Goal: Information Seeking & Learning: Learn about a topic

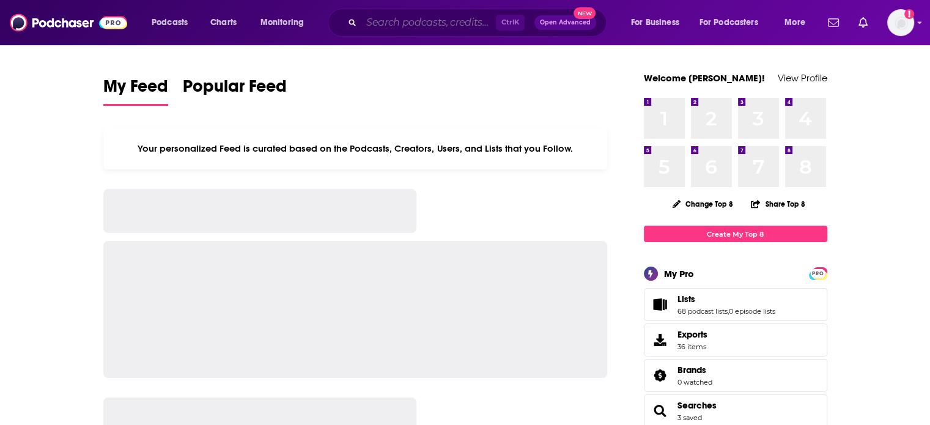
click at [392, 19] on input "Search podcasts, credits, & more..." at bounding box center [428, 23] width 134 height 20
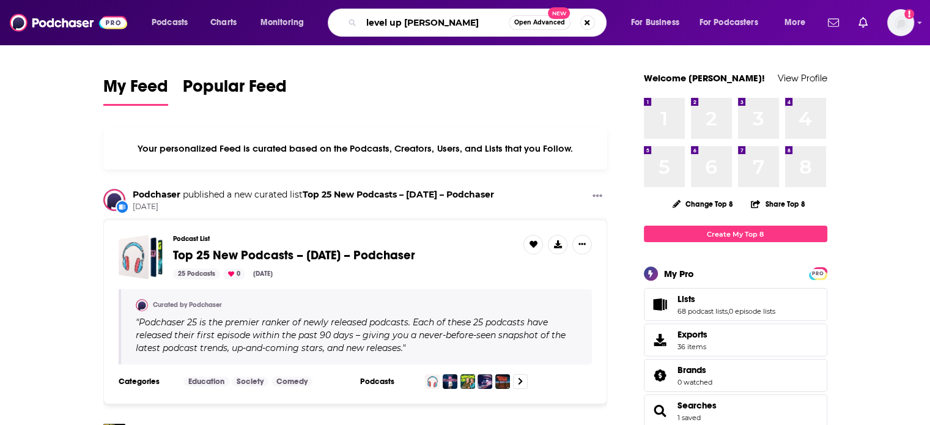
type input "level up [PERSON_NAME]"
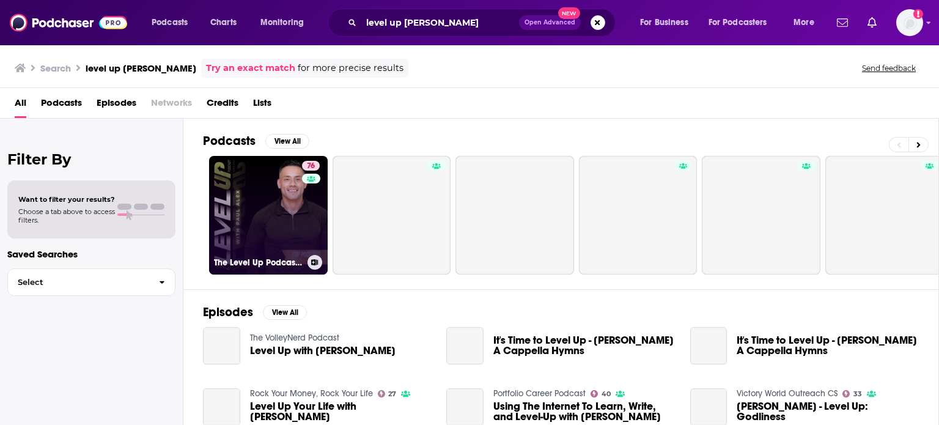
click at [262, 212] on link "76 The Level Up Podcast w/ [PERSON_NAME]" at bounding box center [268, 215] width 119 height 119
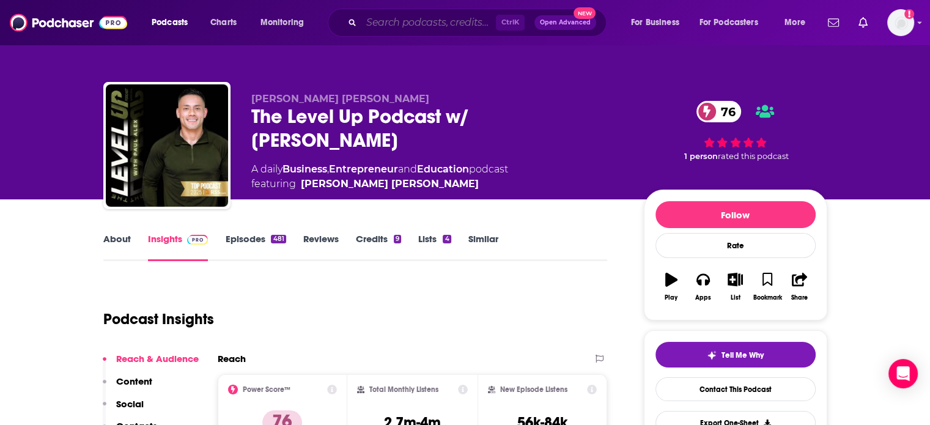
click at [437, 18] on input "Search podcasts, credits, & more..." at bounding box center [428, 23] width 134 height 20
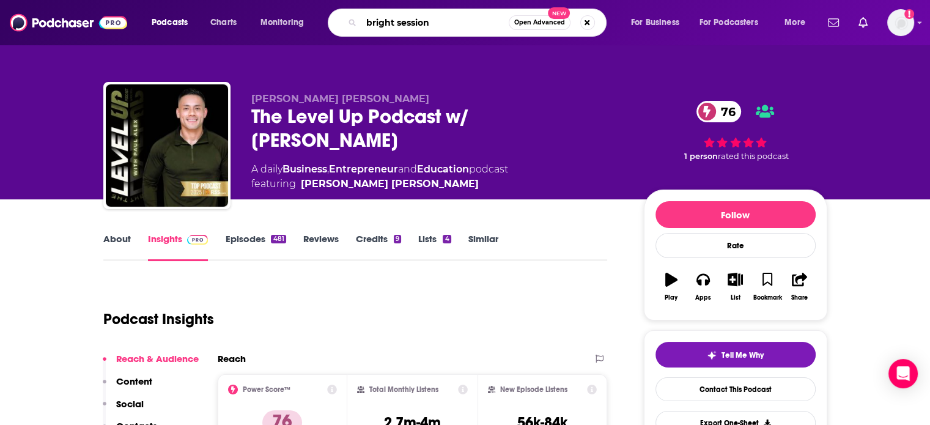
type input "bright sessions"
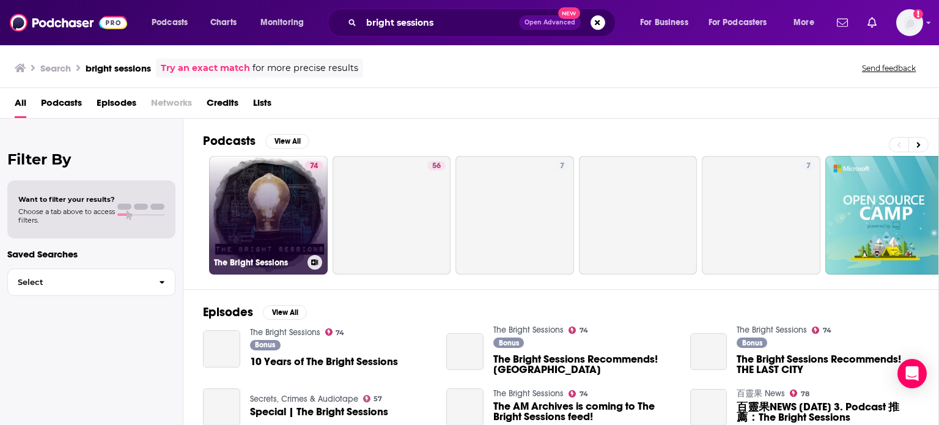
click at [283, 196] on link "74 The Bright Sessions" at bounding box center [268, 215] width 119 height 119
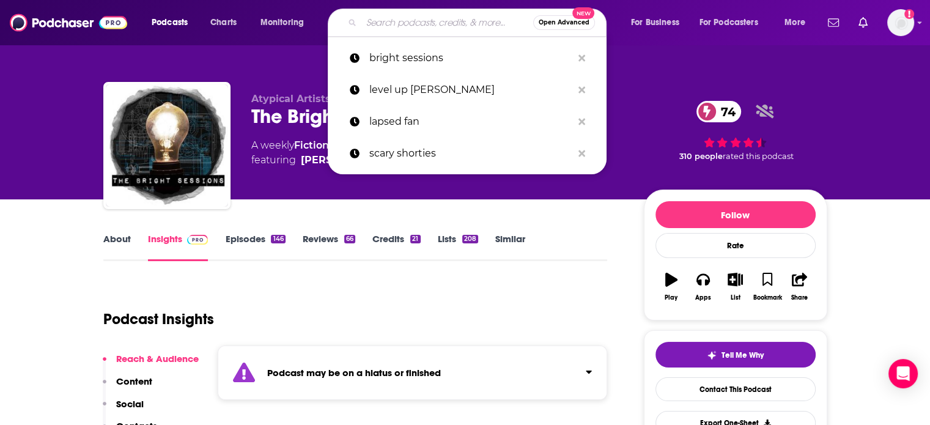
click at [414, 16] on input "Search podcasts, credits, & more..." at bounding box center [447, 23] width 172 height 20
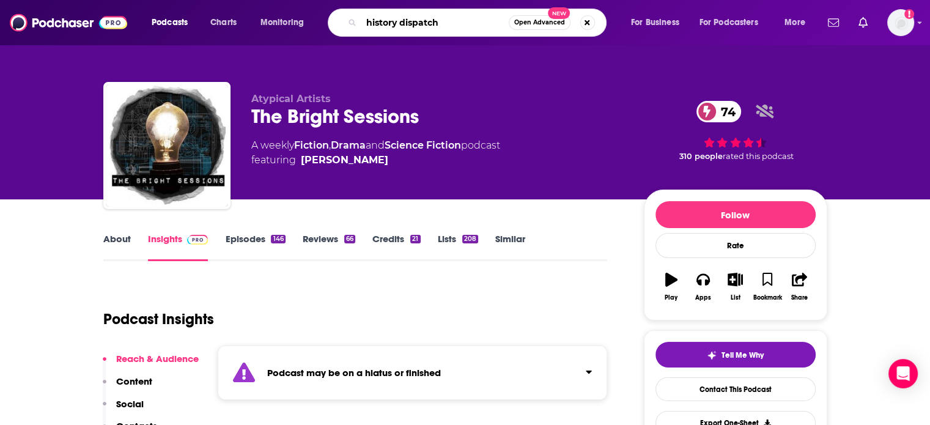
type input "history dispatche"
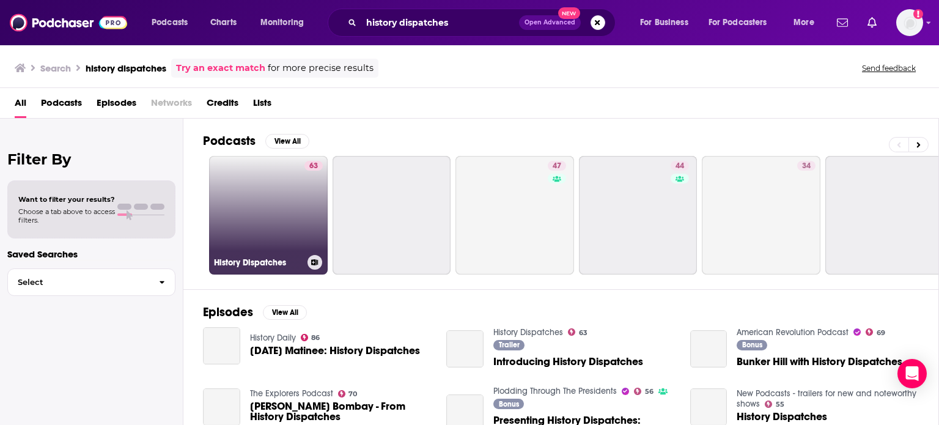
click at [287, 199] on link "63 History Dispatches" at bounding box center [268, 215] width 119 height 119
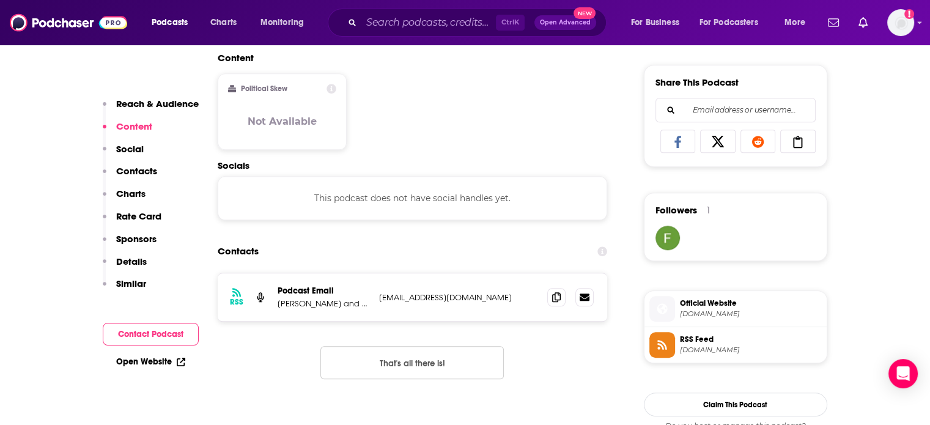
scroll to position [795, 0]
